Goal: Task Accomplishment & Management: Manage account settings

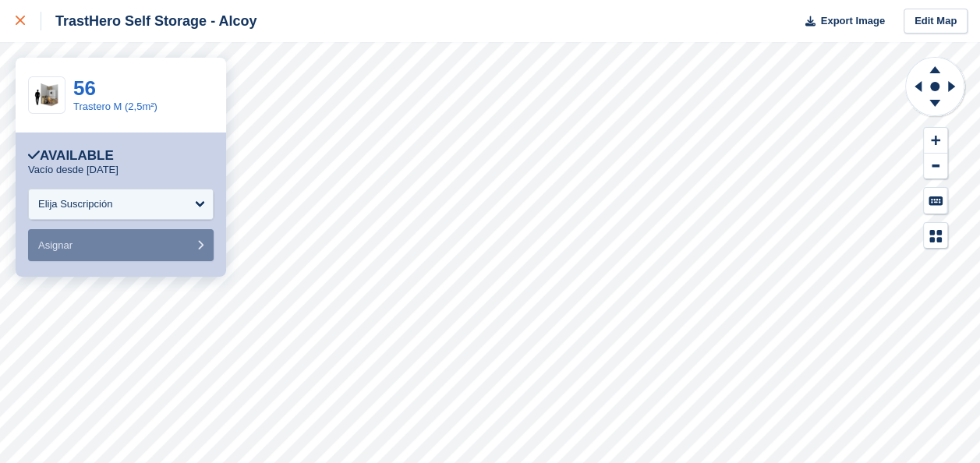
click at [26, 20] on div at bounding box center [29, 21] width 26 height 19
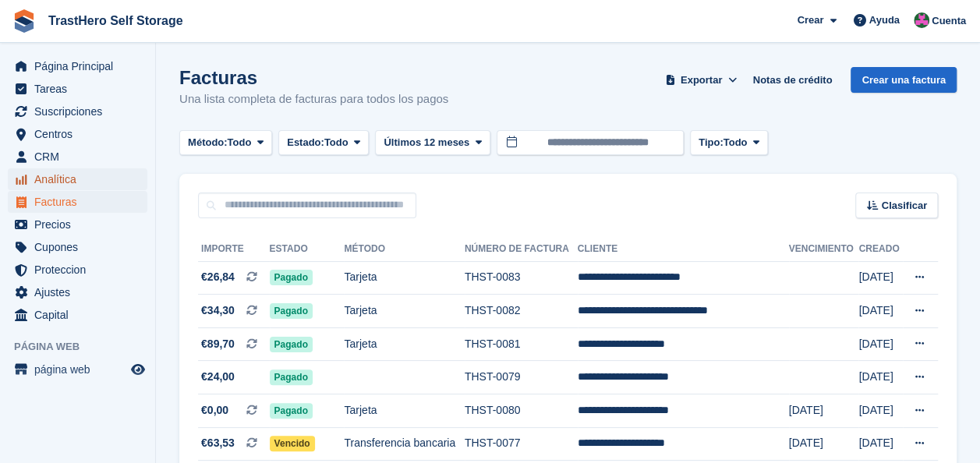
click at [61, 178] on span "Analítica" at bounding box center [81, 179] width 94 height 22
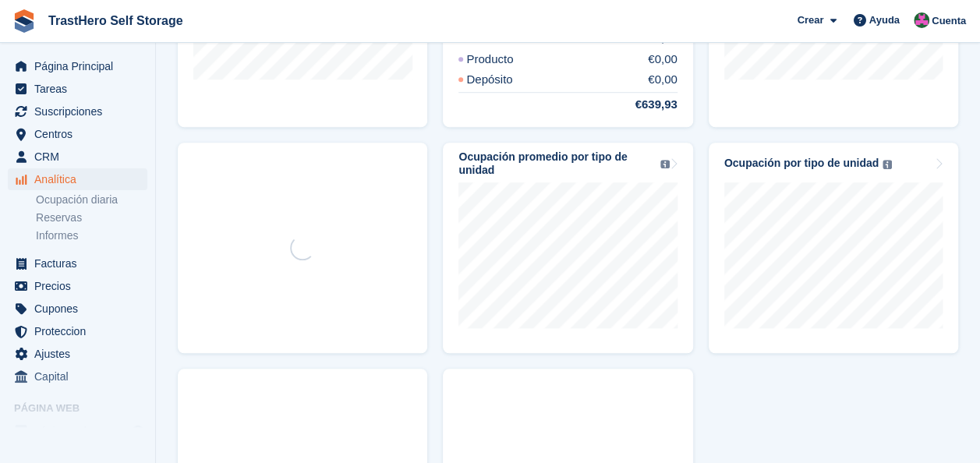
scroll to position [545, 0]
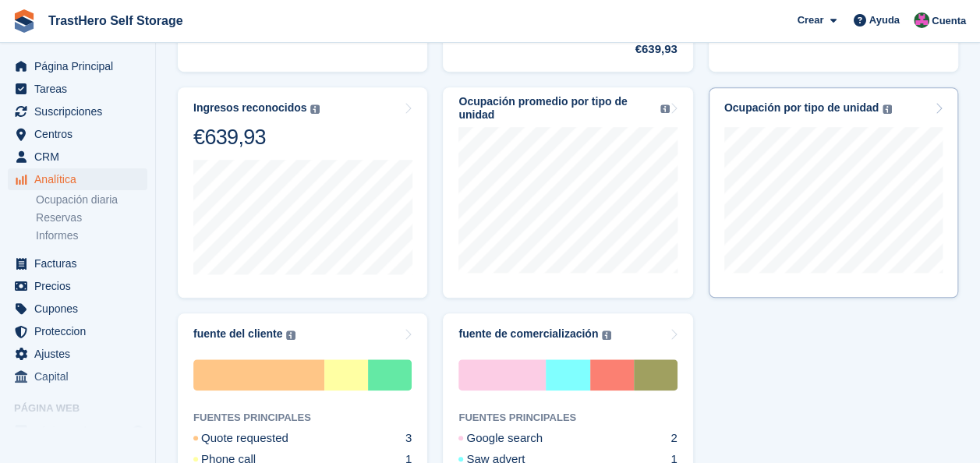
click at [911, 105] on div "Ocupación por tipo de unidad Los niveles de ocupación de sus tipos de unidades …" at bounding box center [833, 107] width 218 height 13
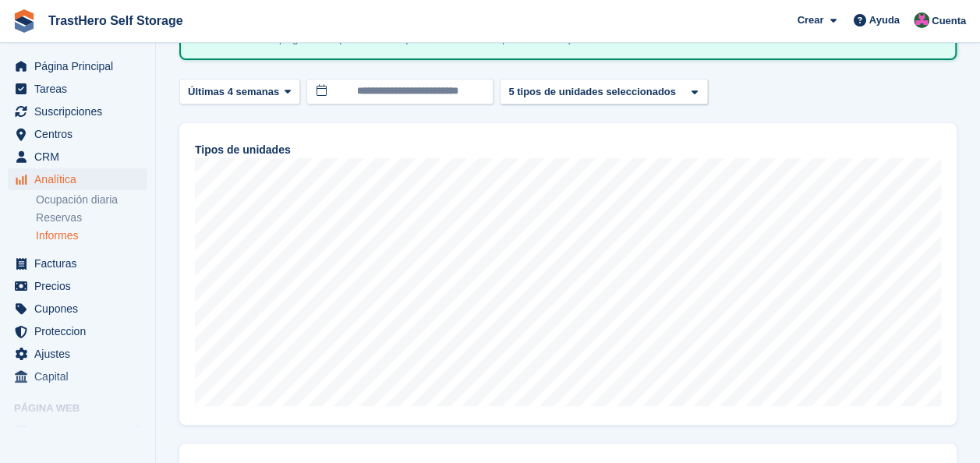
scroll to position [151, 0]
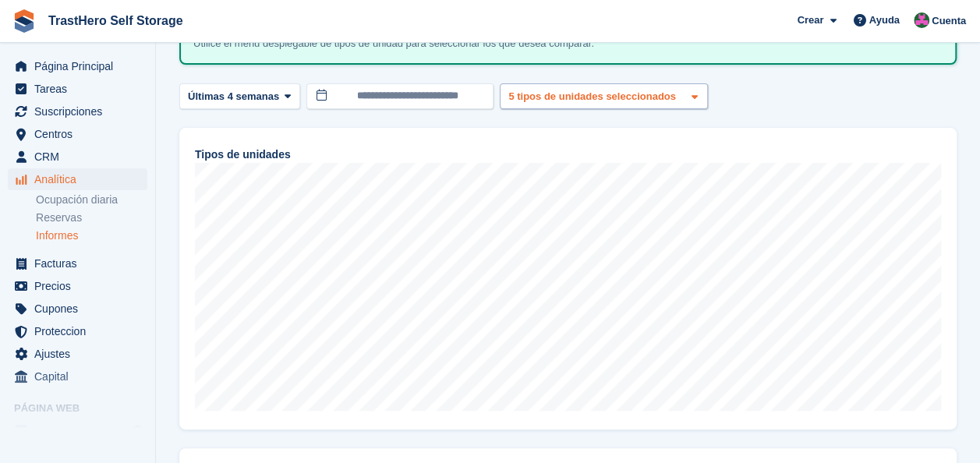
click at [633, 105] on div "Trastero XXS (1m²) 2 tipos de unidades seleccionados 3 tipos de unidades selecc…" at bounding box center [604, 96] width 208 height 26
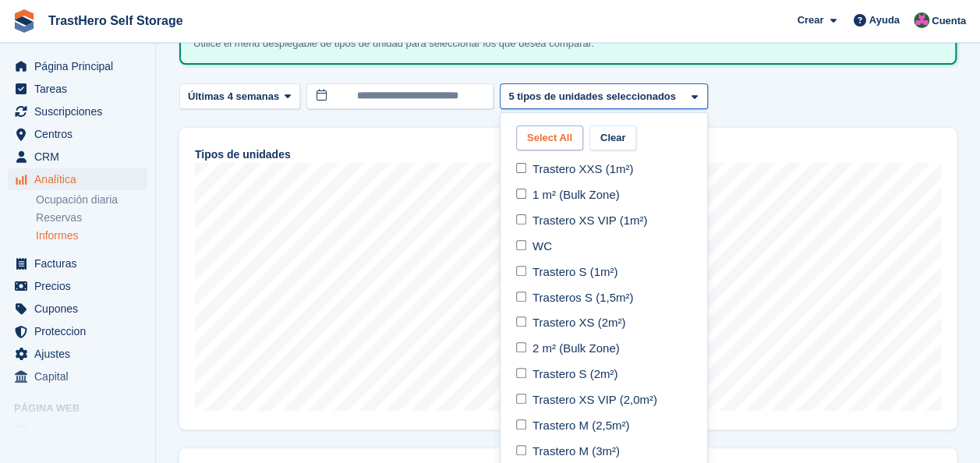
click at [545, 134] on button "Select All" at bounding box center [549, 138] width 67 height 26
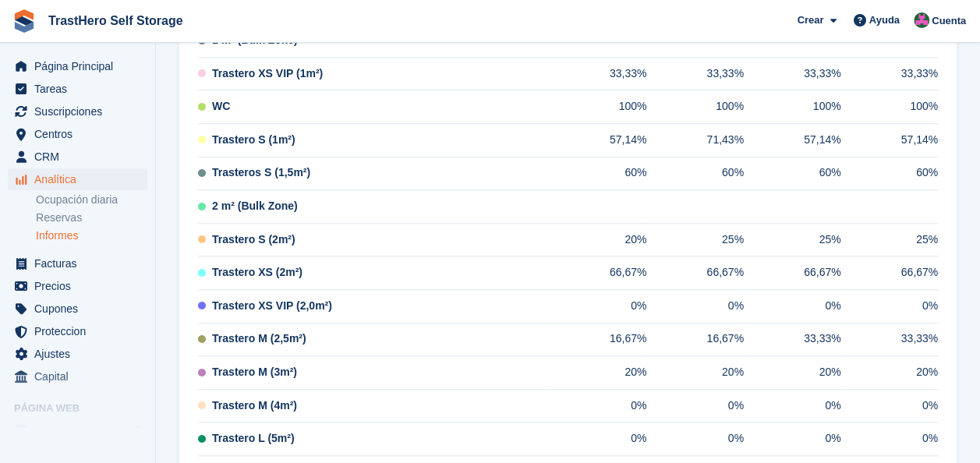
scroll to position [623, 0]
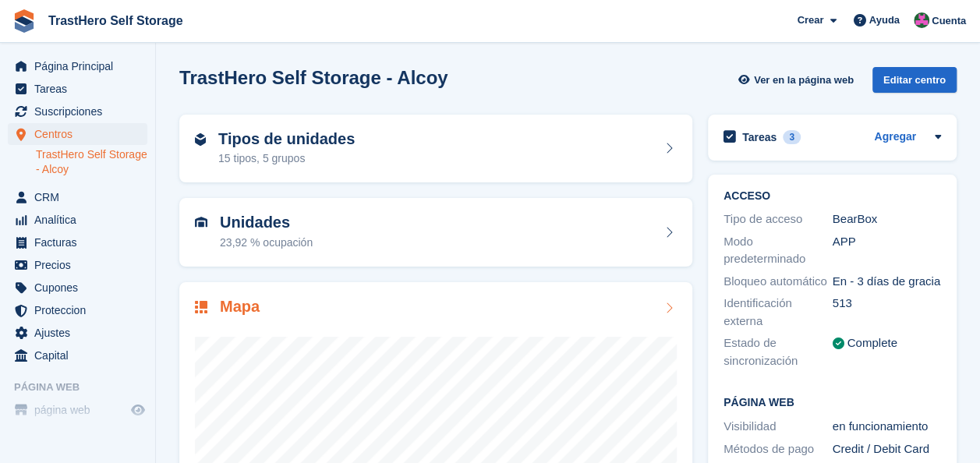
click at [623, 304] on div "Mapa" at bounding box center [436, 308] width 482 height 21
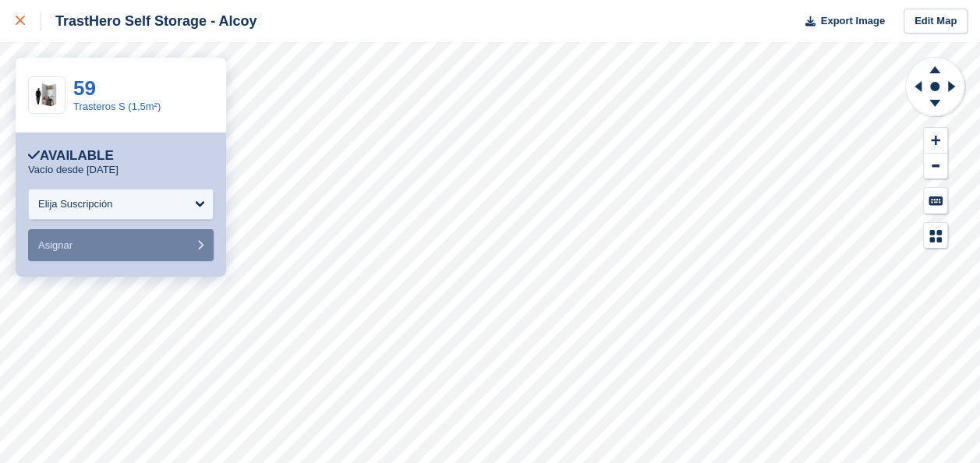
click at [20, 28] on div at bounding box center [29, 21] width 26 height 19
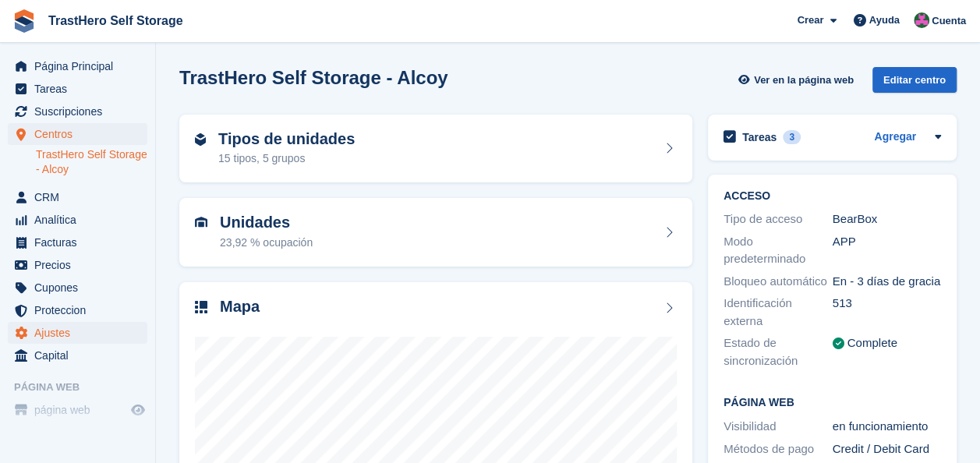
scroll to position [43, 0]
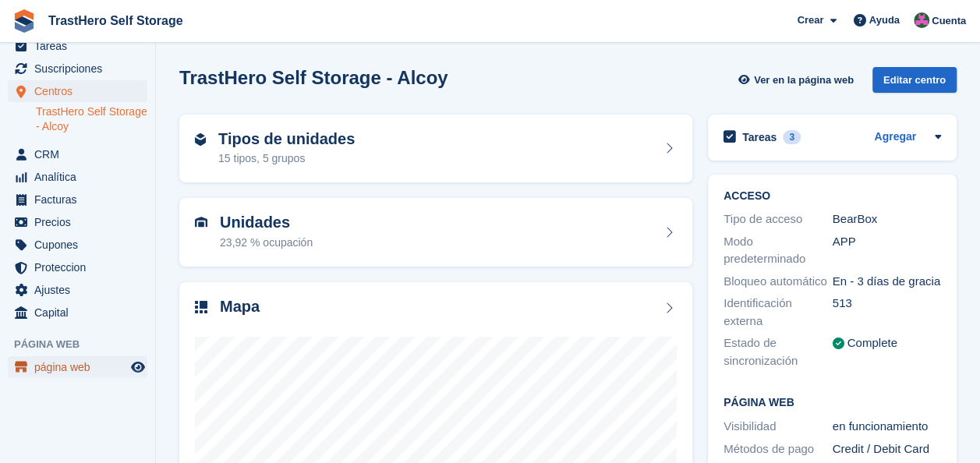
click at [45, 369] on span "página web" at bounding box center [81, 367] width 94 height 22
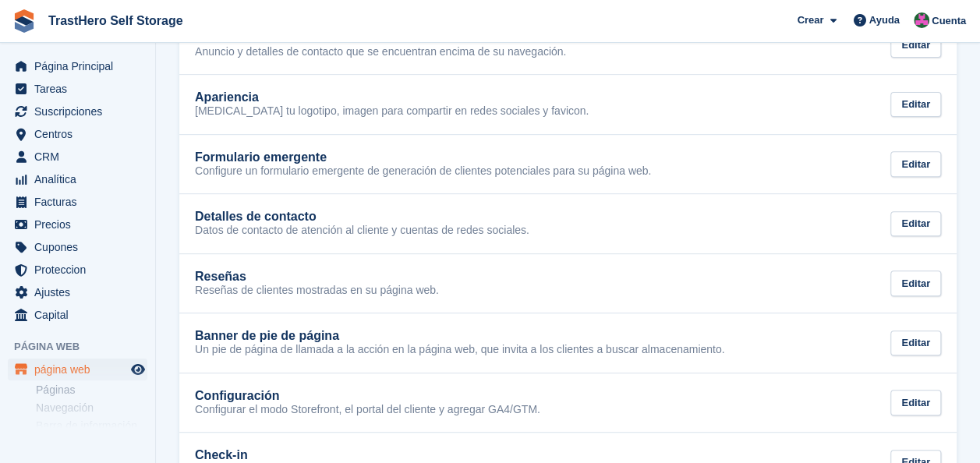
scroll to position [285, 0]
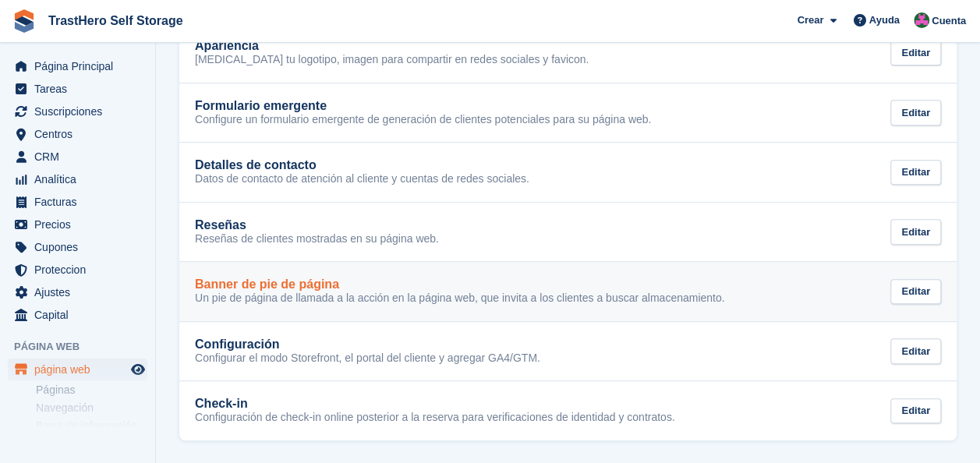
click at [353, 291] on p "Un pie de página de llamada a la acción en la página web, que invita a los clie…" at bounding box center [459, 298] width 529 height 14
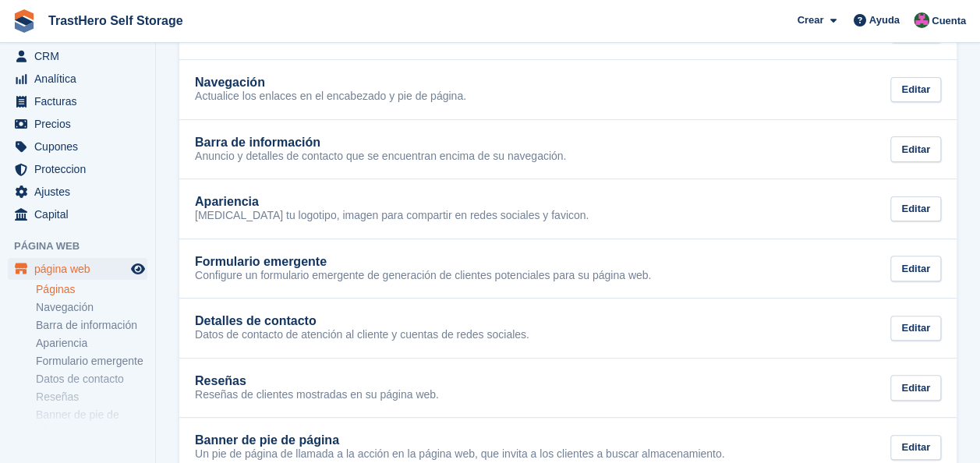
scroll to position [204, 0]
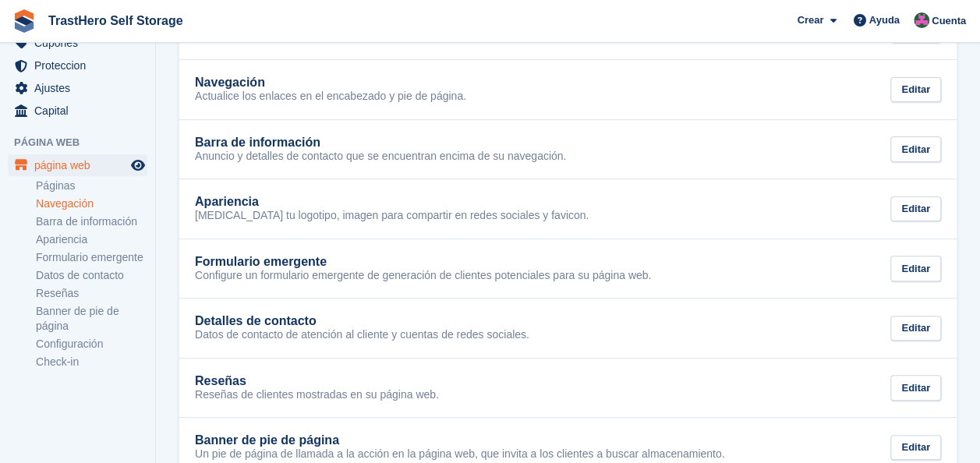
click at [64, 209] on link "Navegación" at bounding box center [91, 203] width 111 height 15
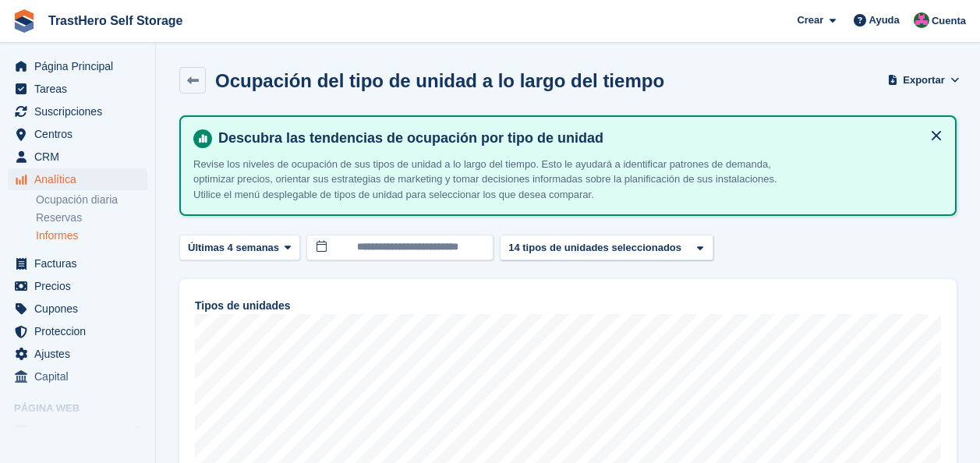
scroll to position [276, 0]
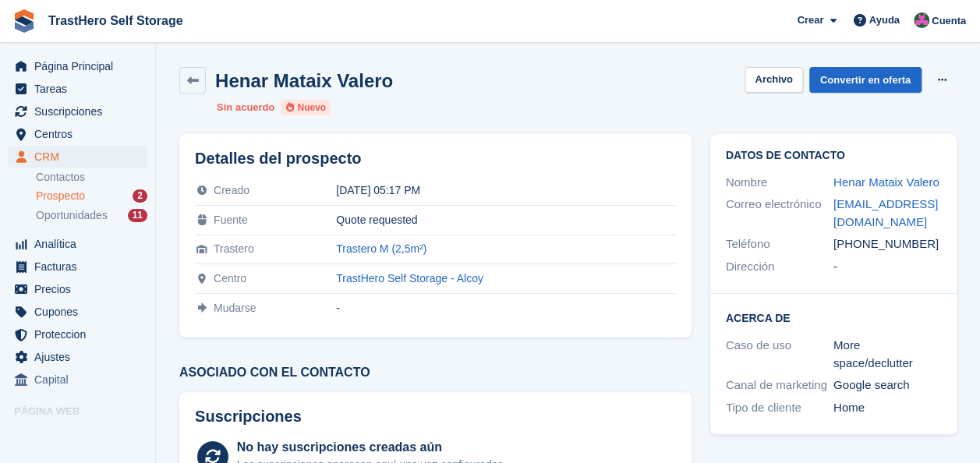
click at [584, 89] on div "[PERSON_NAME] Archivo Convertir en oferta Eliminar prospecto" at bounding box center [567, 80] width 777 height 26
click at [196, 80] on icon at bounding box center [193, 81] width 12 height 12
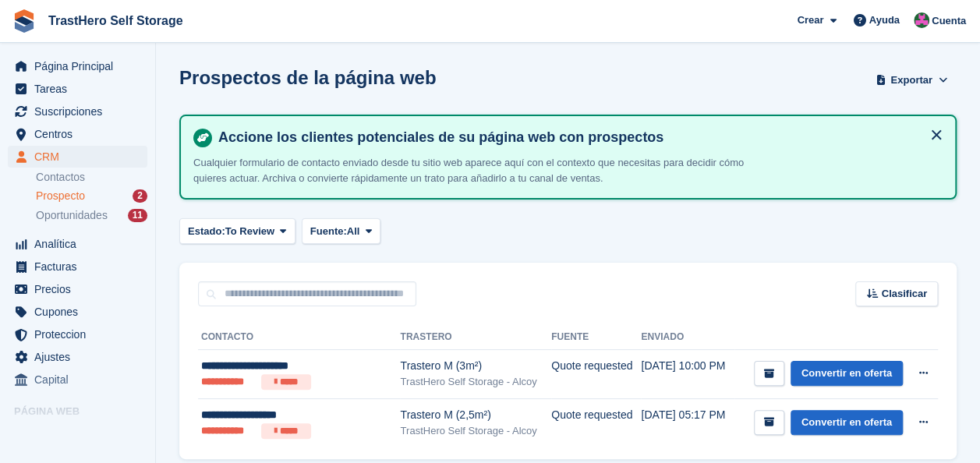
click at [942, 129] on button at bounding box center [935, 134] width 25 height 25
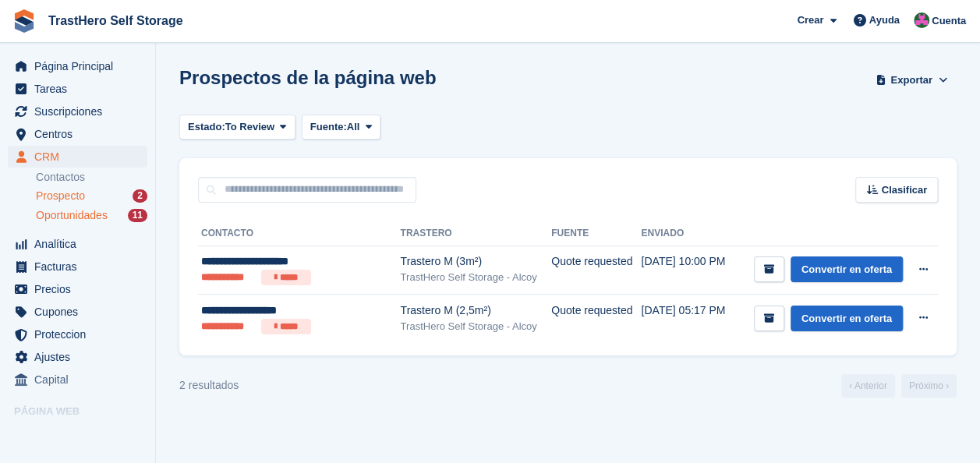
click at [74, 214] on span "Oportunidades" at bounding box center [72, 215] width 72 height 15
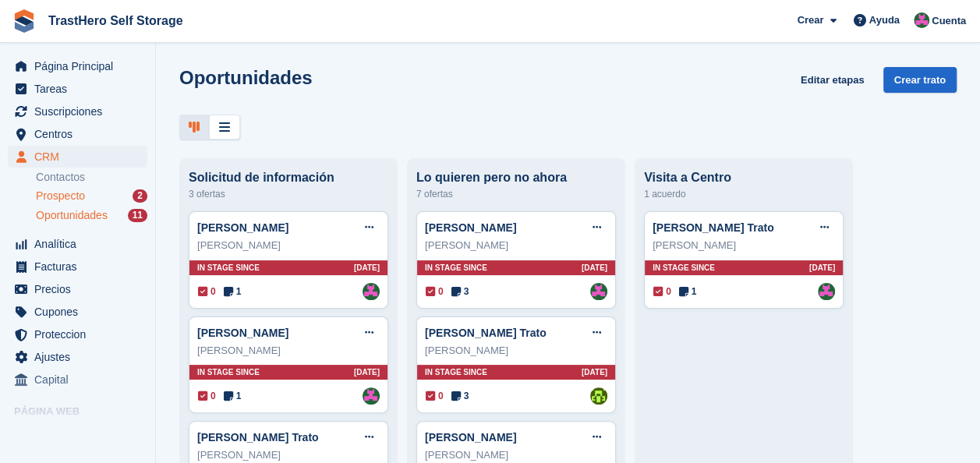
click at [70, 198] on span "Prospecto" at bounding box center [60, 196] width 49 height 15
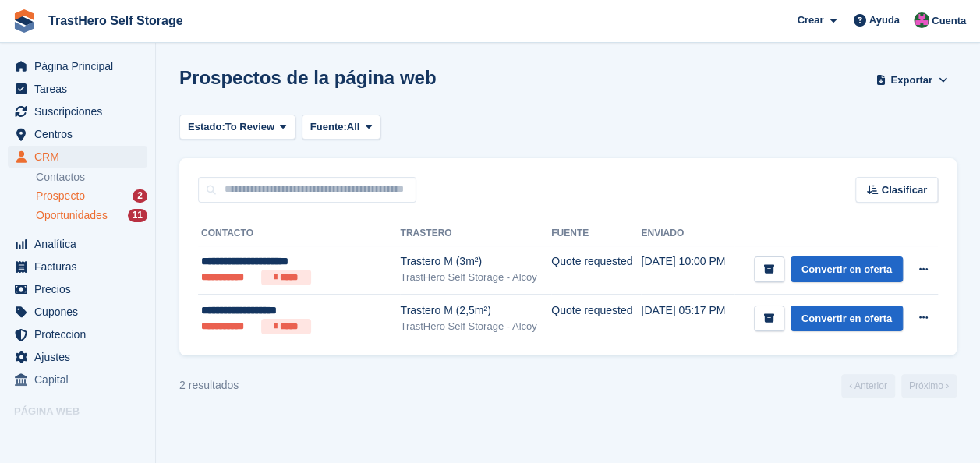
click at [83, 214] on span "Oportunidades" at bounding box center [72, 215] width 72 height 15
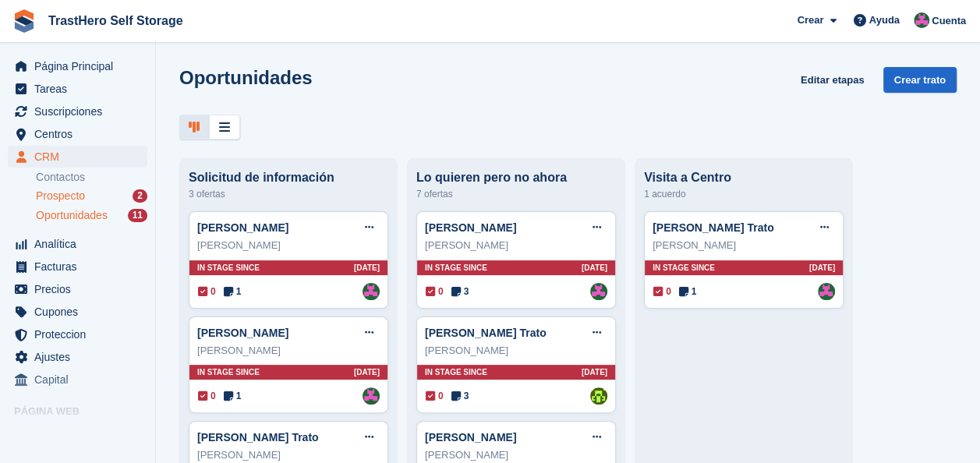
click at [83, 196] on span "Prospecto" at bounding box center [60, 196] width 49 height 15
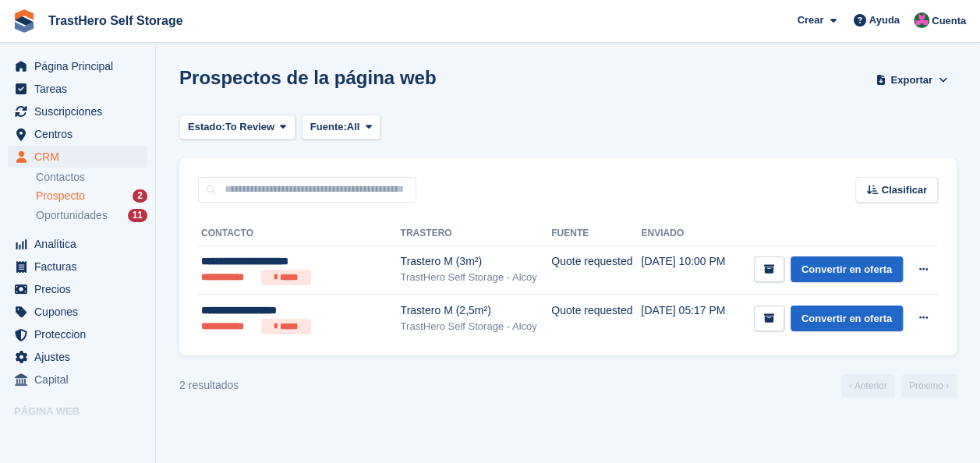
click at [596, 64] on section "Prospectos de la página web Exportar Exportar Prospecto Exportar un CSV de todo…" at bounding box center [568, 231] width 824 height 463
